Goal: Information Seeking & Learning: Learn about a topic

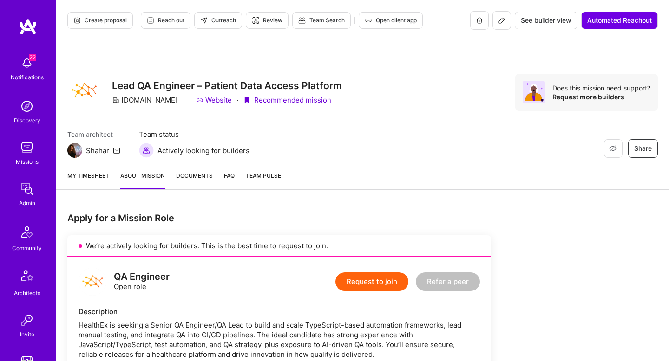
scroll to position [638, 0]
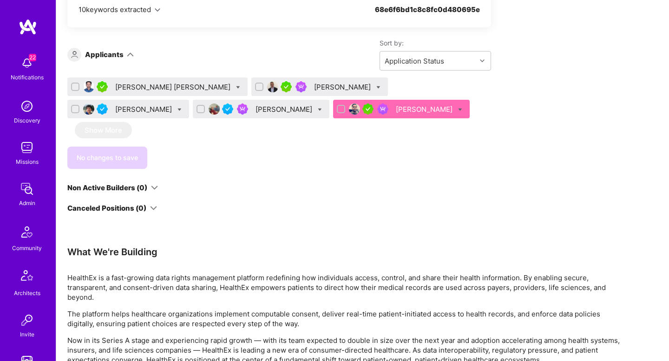
click at [314, 83] on div "[PERSON_NAME]" at bounding box center [343, 87] width 59 height 10
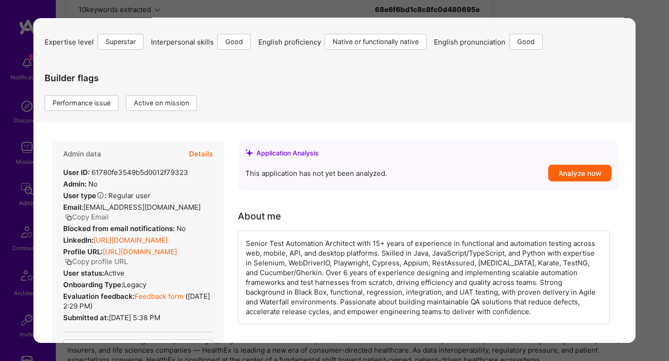
scroll to position [51, 0]
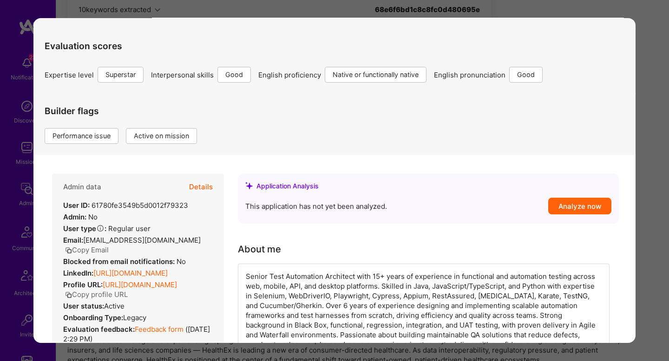
click at [194, 186] on button "Details" at bounding box center [201, 187] width 24 height 27
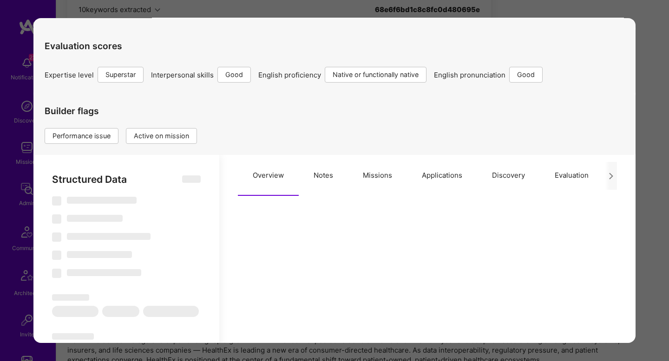
click at [342, 180] on button "Notes" at bounding box center [323, 175] width 49 height 41
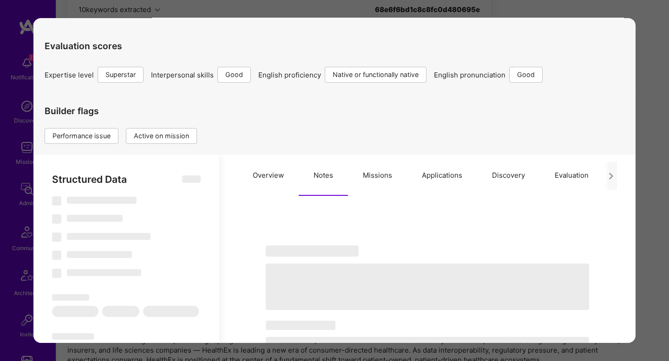
click at [369, 179] on button "Missions" at bounding box center [377, 175] width 59 height 41
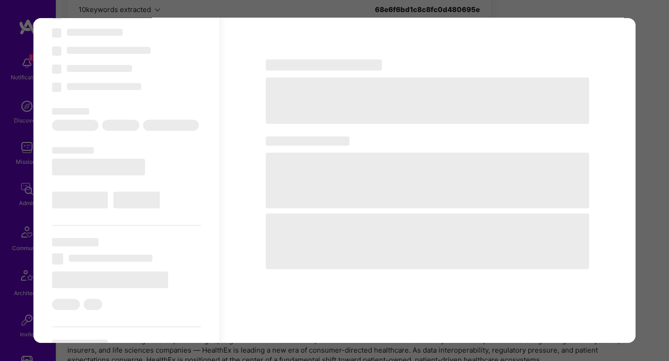
select select "Right Now"
select select "7"
select select "4"
select select "7"
select select "6"
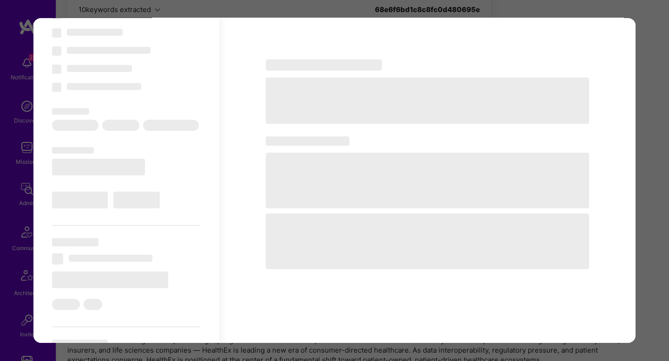
select select "CA"
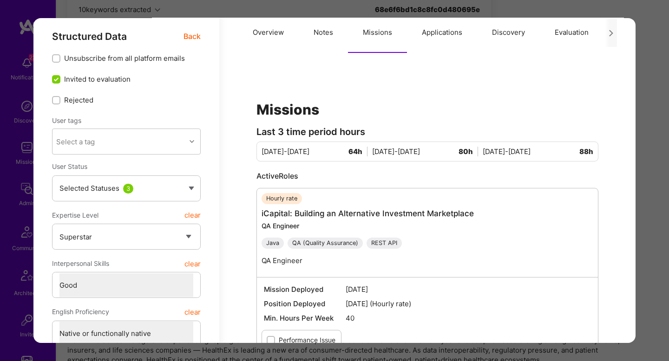
scroll to position [0, 0]
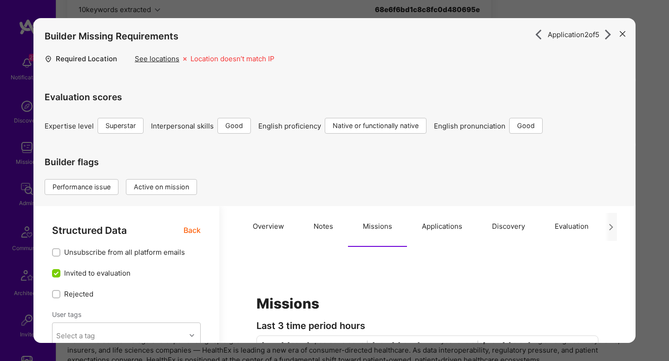
click at [256, 220] on button "Overview" at bounding box center [268, 226] width 61 height 41
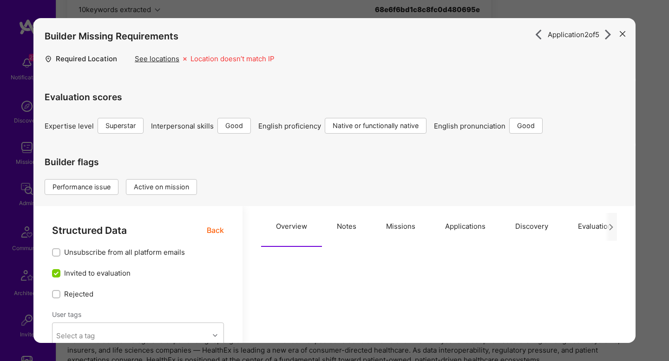
click at [348, 232] on button "Notes" at bounding box center [346, 226] width 49 height 41
type textarea "x"
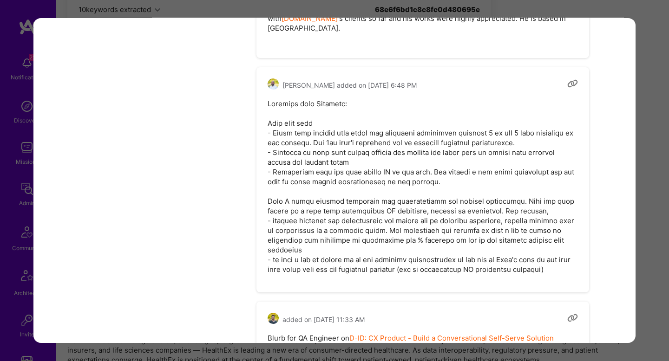
scroll to position [2357, 0]
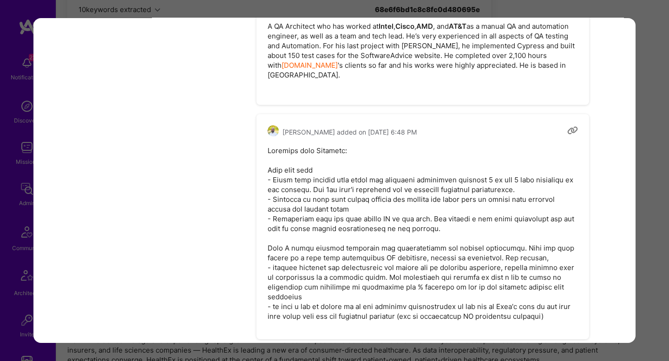
click at [290, 146] on pre "modal" at bounding box center [422, 234] width 310 height 176
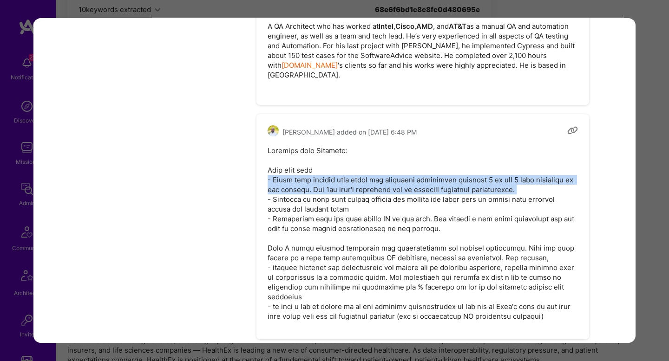
click at [290, 146] on pre "modal" at bounding box center [422, 234] width 310 height 176
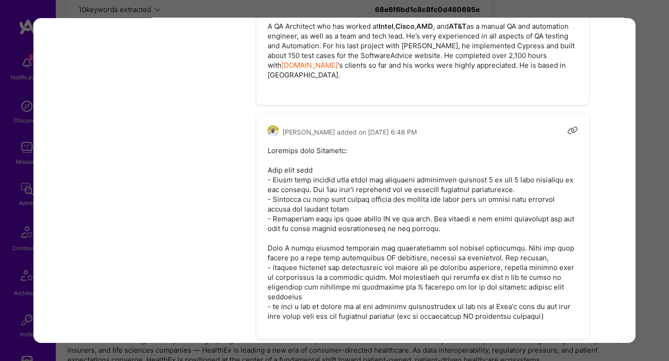
click at [641, 126] on div "Application 2 of 5 Builder Missing Requirements Required Location See locations…" at bounding box center [334, 180] width 669 height 361
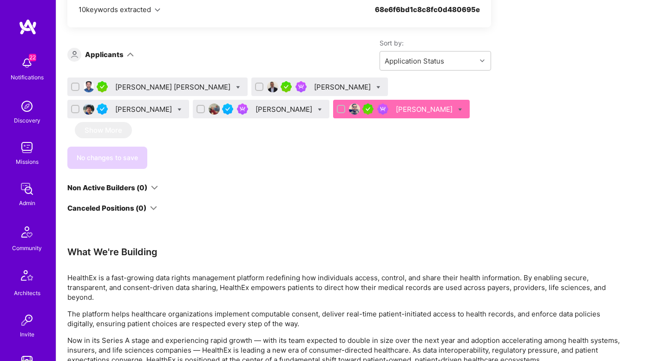
click at [641, 126] on div "Apply for a Mission Role We’re actively looking for builders. This is the best …" at bounding box center [362, 228] width 612 height 1331
click at [174, 104] on div "[PERSON_NAME]" at bounding box center [144, 109] width 59 height 10
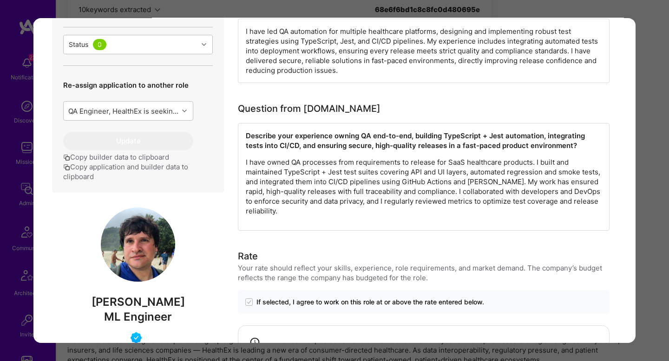
scroll to position [316, 0]
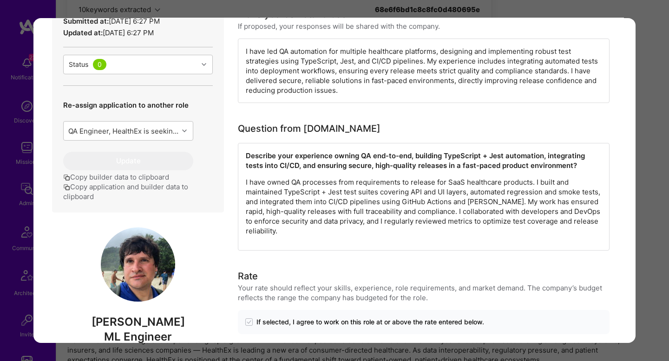
click at [651, 124] on div "Application 3 of 5 Evaluation scores Expertise level Very good Interpersonal sk…" at bounding box center [334, 180] width 669 height 361
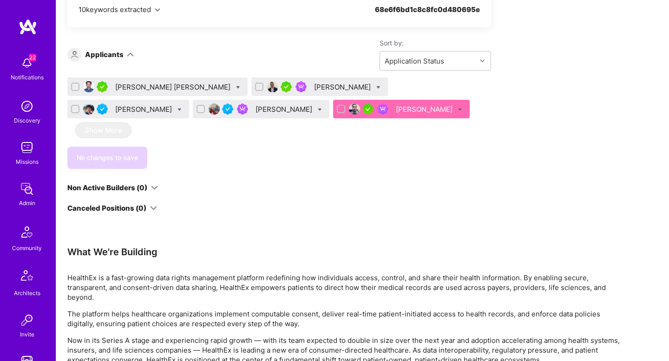
click at [396, 107] on div "[PERSON_NAME]" at bounding box center [425, 109] width 59 height 10
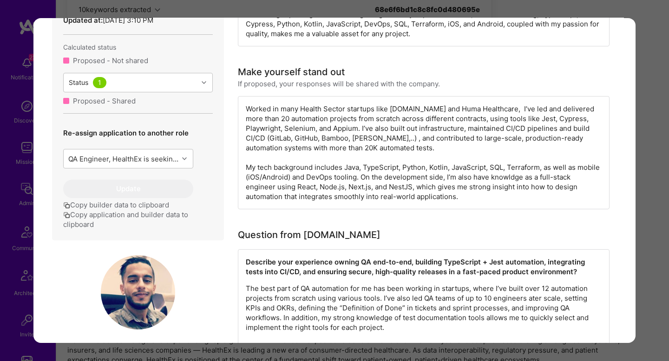
scroll to position [434, 0]
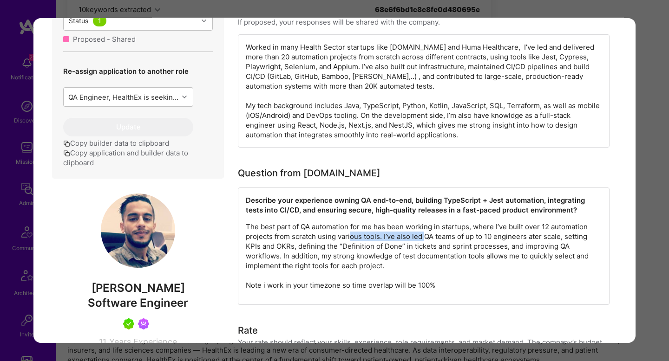
drag, startPoint x: 350, startPoint y: 232, endPoint x: 423, endPoint y: 233, distance: 73.4
click at [423, 233] on p "The best part of QA automation for me has been working in startups, where I’ve …" at bounding box center [424, 256] width 356 height 68
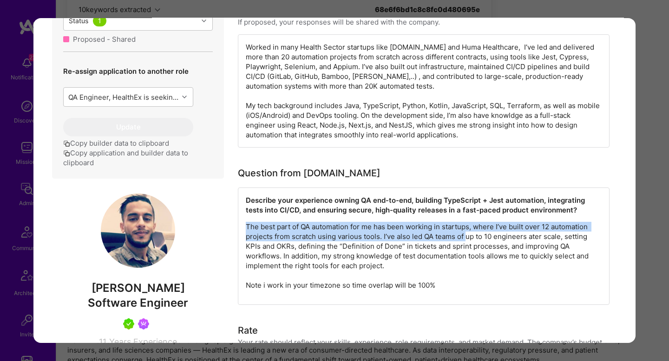
drag, startPoint x: 489, startPoint y: 221, endPoint x: 467, endPoint y: 240, distance: 29.0
click at [467, 240] on div "Describe your experience owning QA end-to-end, building TypeScript + Jest autom…" at bounding box center [423, 246] width 371 height 117
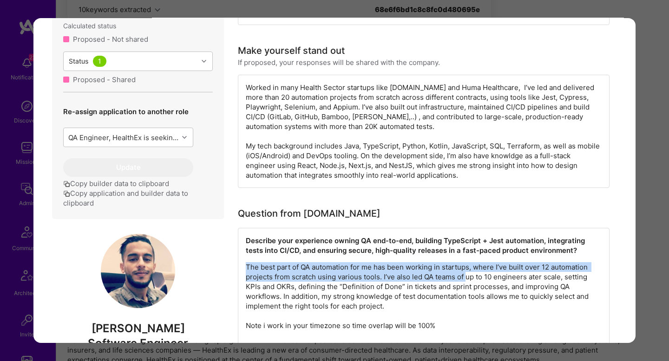
scroll to position [393, 0]
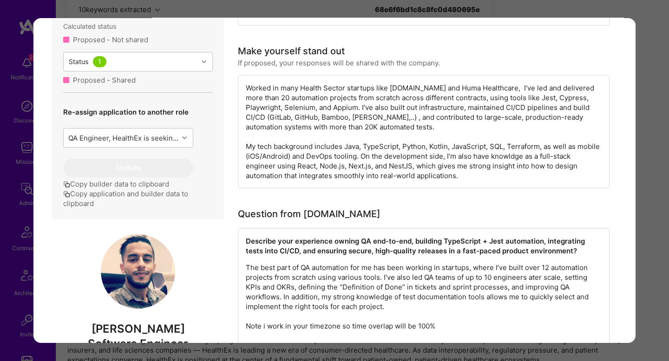
click at [647, 167] on div "Application 5 of 5 Builder Missing Requirements Required Location See locations…" at bounding box center [334, 180] width 669 height 361
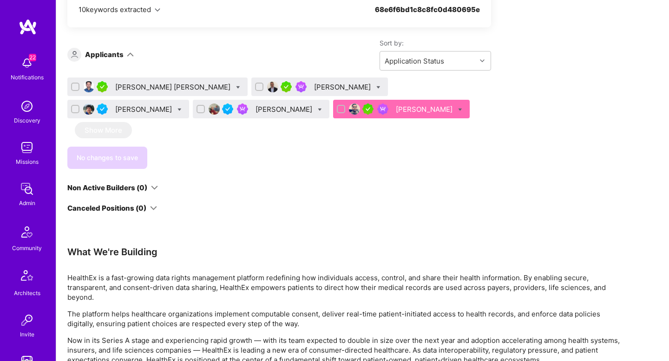
click at [647, 167] on div "Apply for a Mission Role We’re actively looking for builders. This is the best …" at bounding box center [362, 228] width 612 height 1331
click at [255, 108] on div "[PERSON_NAME]" at bounding box center [284, 109] width 59 height 10
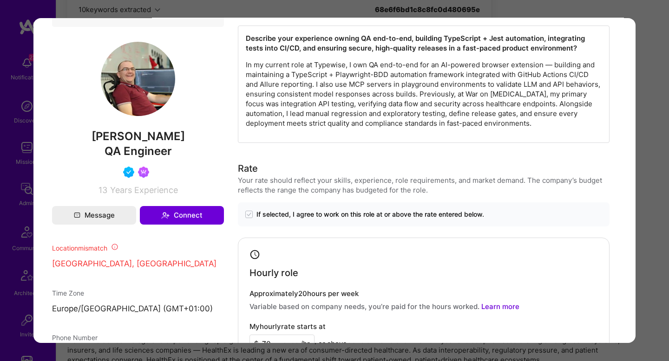
scroll to position [568, 0]
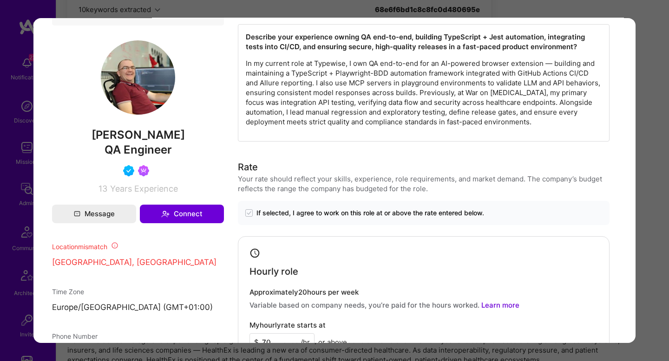
click at [656, 129] on div "Application 4 of 5 Builder Missing Requirements Required Location See locations…" at bounding box center [334, 180] width 669 height 361
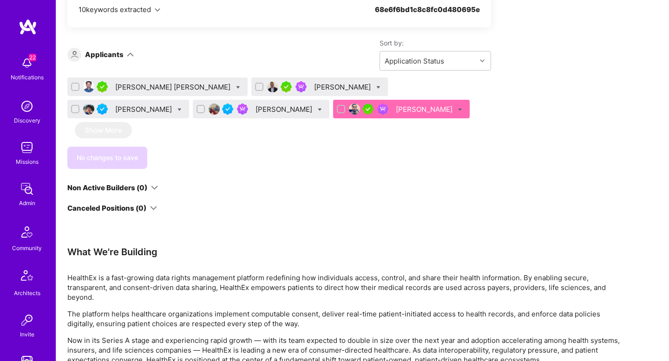
click at [132, 88] on div "[PERSON_NAME] [PERSON_NAME]" at bounding box center [173, 87] width 117 height 10
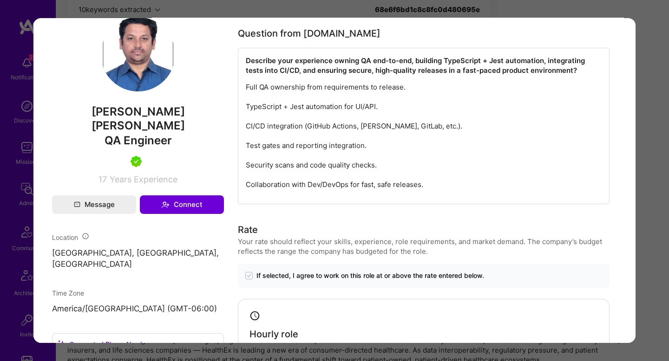
scroll to position [477, 0]
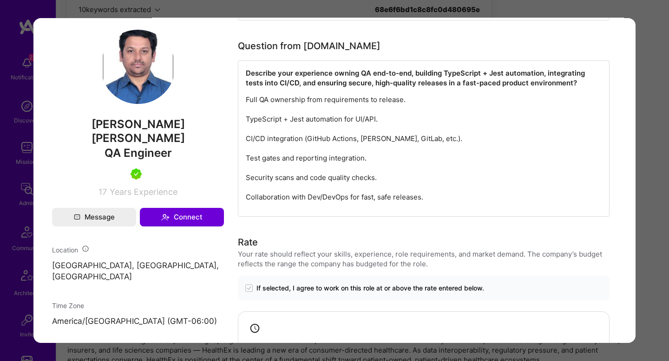
click at [315, 120] on p "Full QA ownership from requirements to release. TypeScript + Jest automation fo…" at bounding box center [424, 148] width 356 height 107
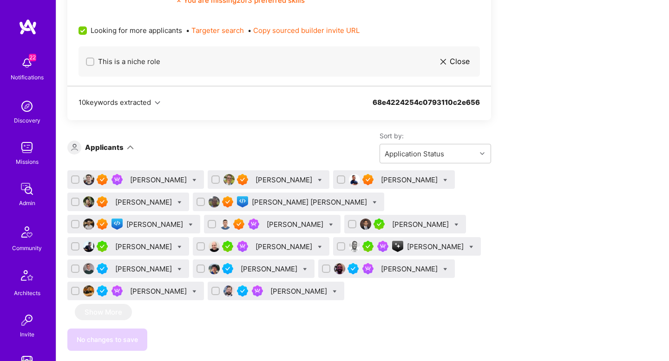
scroll to position [575, 0]
